Goal: Task Accomplishment & Management: Manage account settings

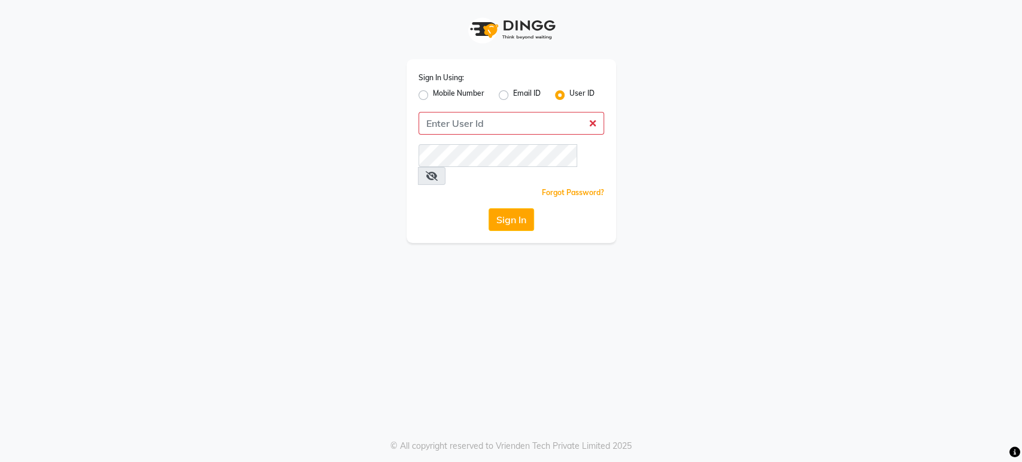
click at [426, 99] on div "Mobile Number" at bounding box center [451, 95] width 66 height 14
click at [465, 122] on input "Username" at bounding box center [511, 123] width 186 height 23
type input "9779220997"
click at [520, 210] on button "Sign In" at bounding box center [510, 219] width 45 height 23
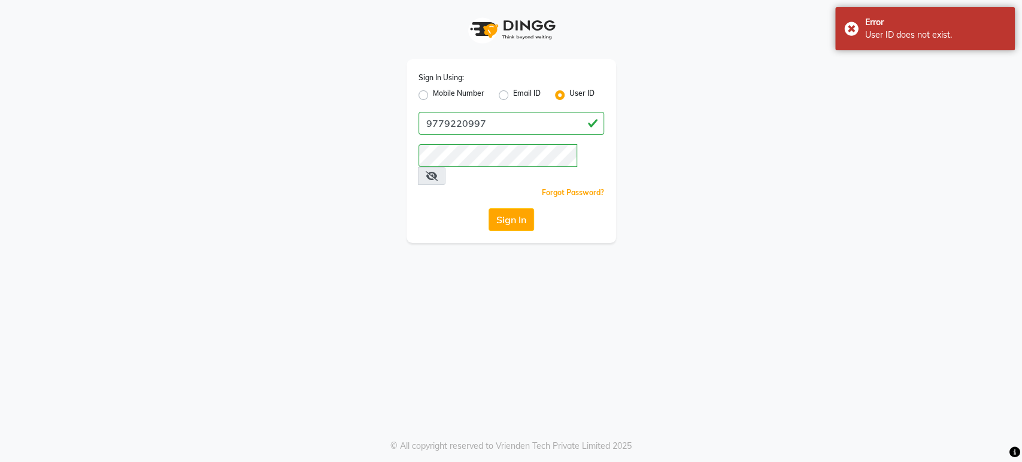
click at [445, 167] on span at bounding box center [432, 176] width 28 height 18
click at [438, 171] on icon at bounding box center [432, 176] width 12 height 10
click at [511, 208] on button "Sign In" at bounding box center [510, 219] width 45 height 23
click at [433, 95] on label "Mobile Number" at bounding box center [458, 95] width 51 height 14
click at [433, 95] on input "Mobile Number" at bounding box center [437, 92] width 8 height 8
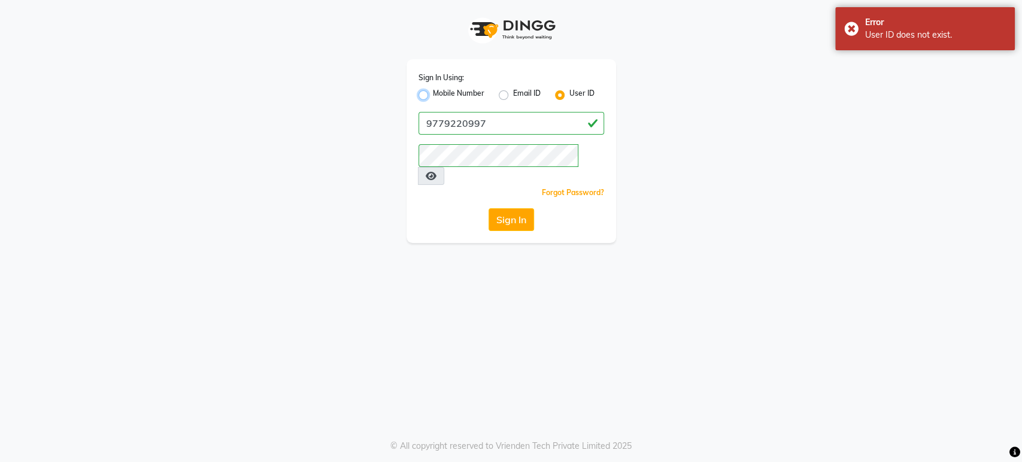
radio input "true"
radio input "false"
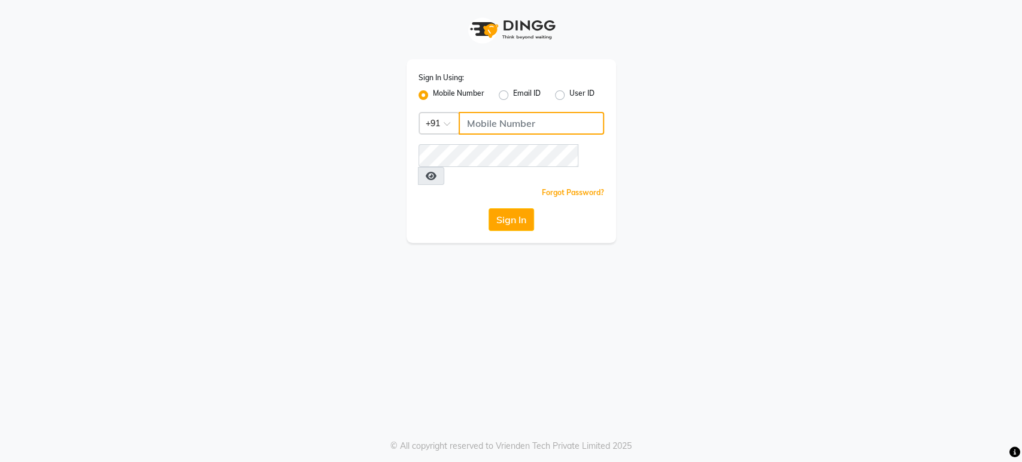
click at [511, 125] on input "Username" at bounding box center [531, 123] width 145 height 23
type input "9779220997"
click at [497, 210] on button "Sign In" at bounding box center [510, 219] width 45 height 23
